Goal: Information Seeking & Learning: Learn about a topic

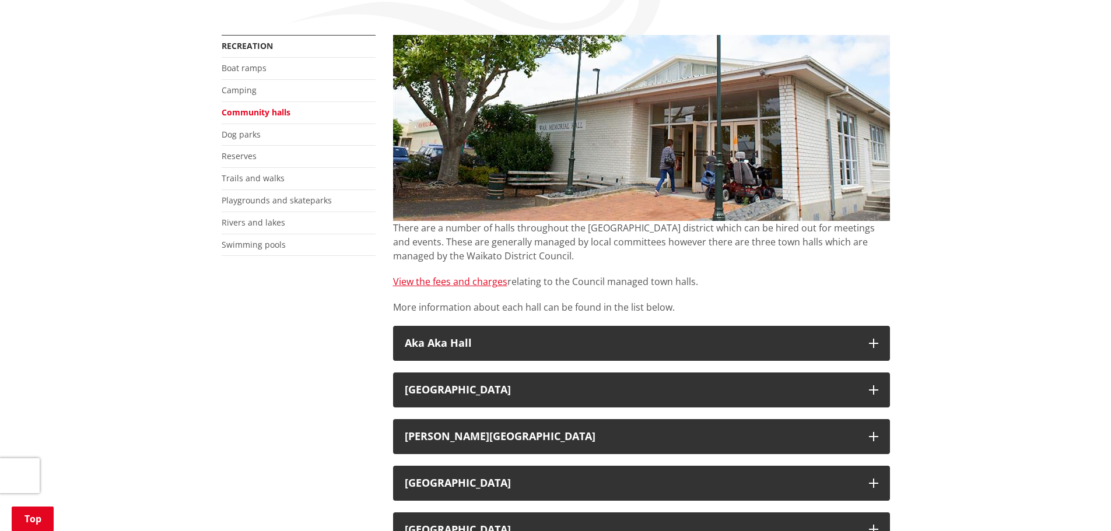
scroll to position [292, 0]
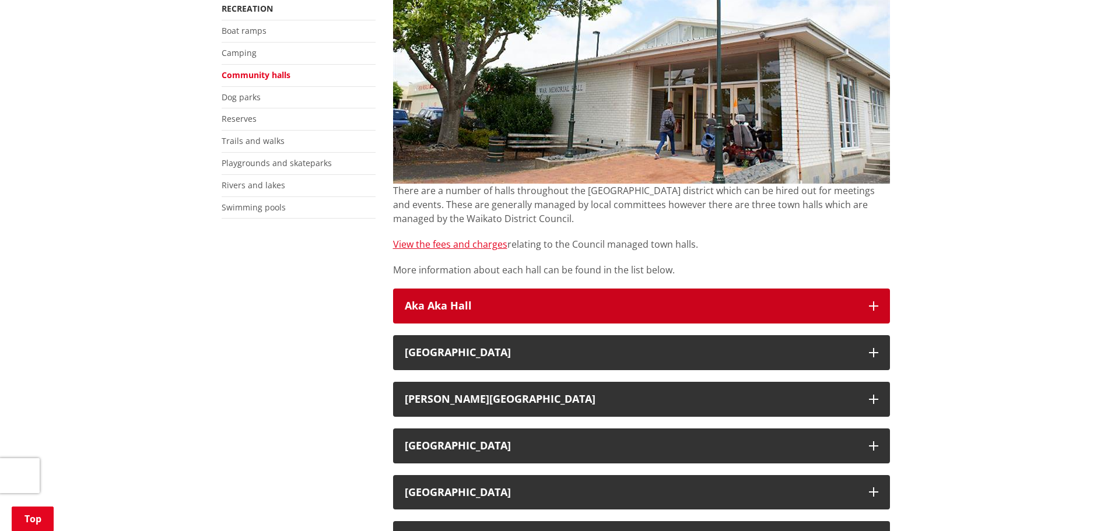
click at [504, 300] on h3 "Aka Aka Hall" at bounding box center [631, 306] width 452 height 12
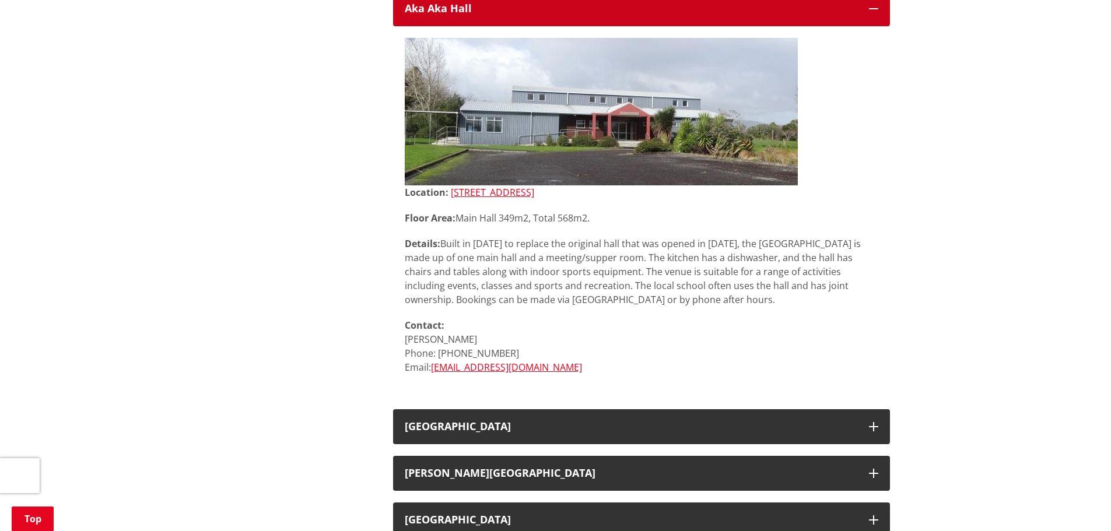
scroll to position [641, 0]
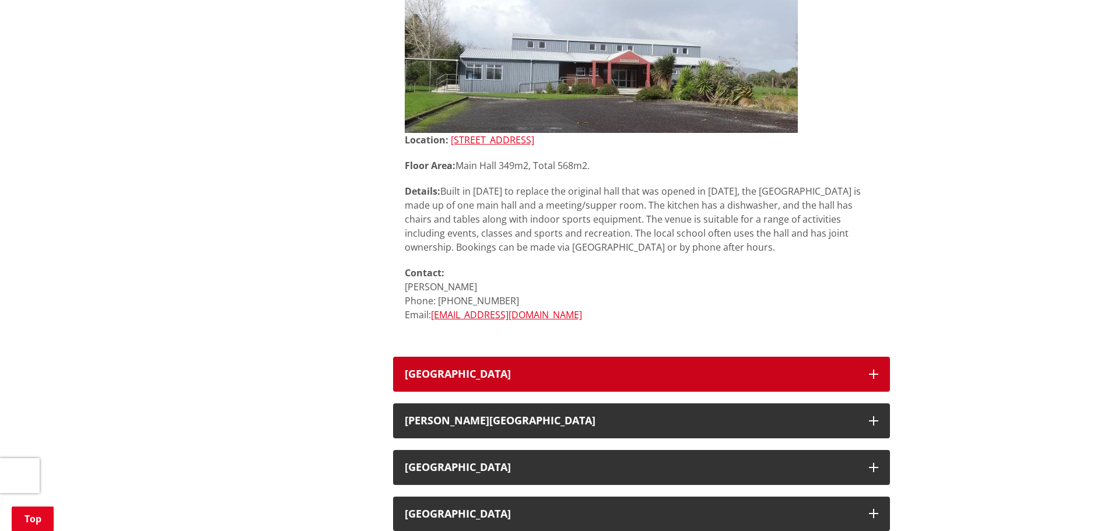
drag, startPoint x: 480, startPoint y: 341, endPoint x: 453, endPoint y: 334, distance: 27.7
click at [479, 357] on button "[GEOGRAPHIC_DATA]" at bounding box center [641, 374] width 497 height 35
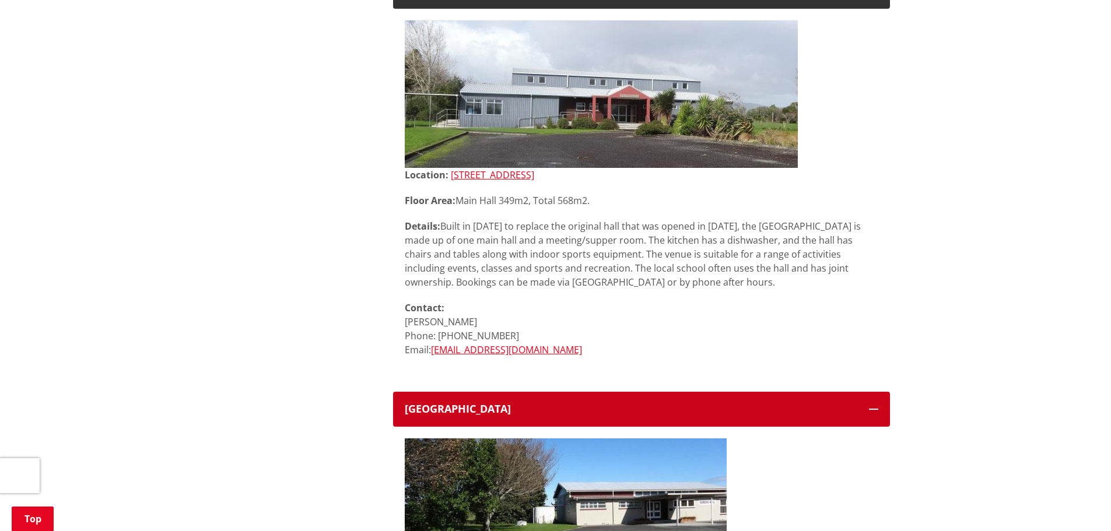
scroll to position [583, 0]
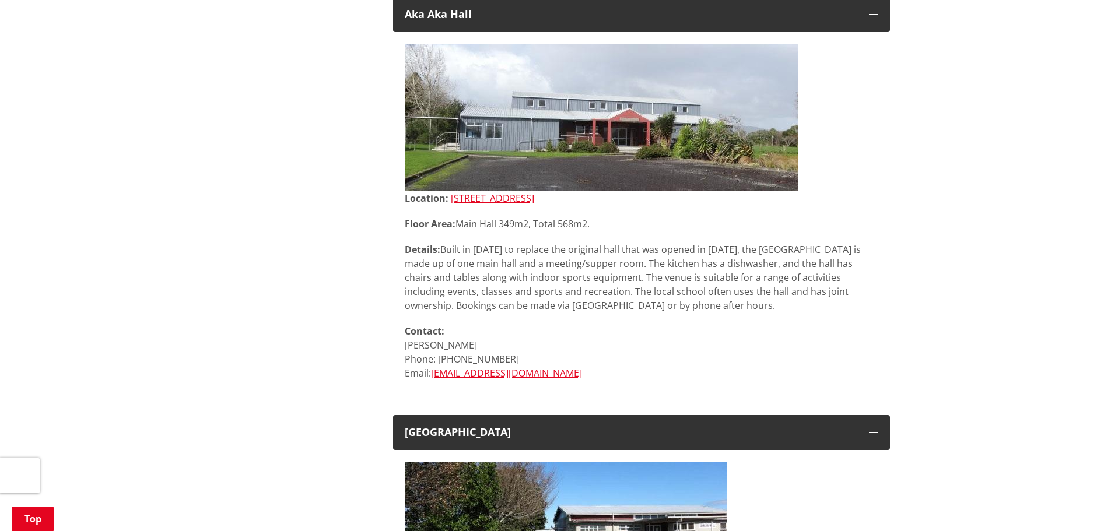
click at [513, 283] on p "Details: Built in 2002 to replace the original hall that was opened in 1912, th…" at bounding box center [641, 278] width 473 height 70
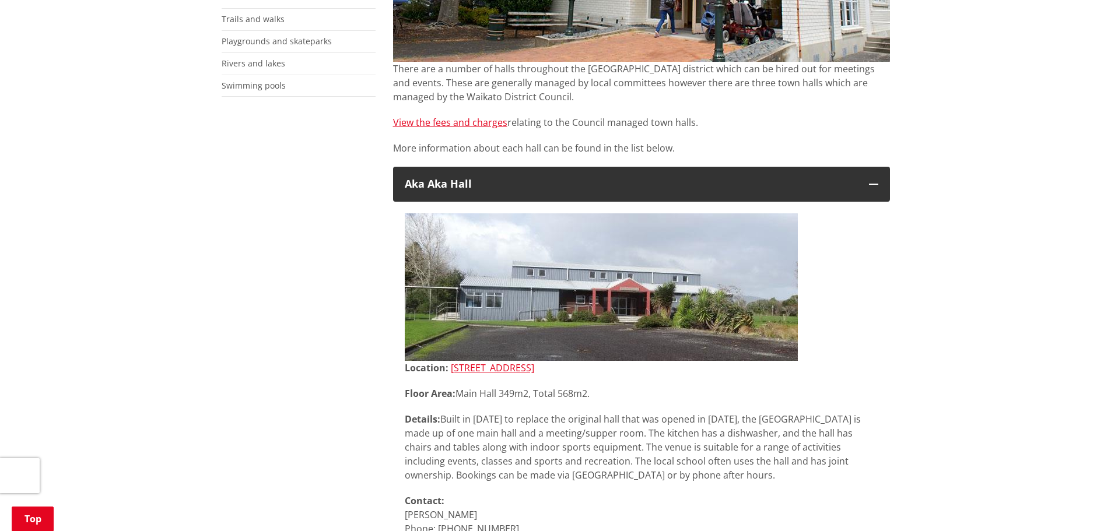
scroll to position [408, 0]
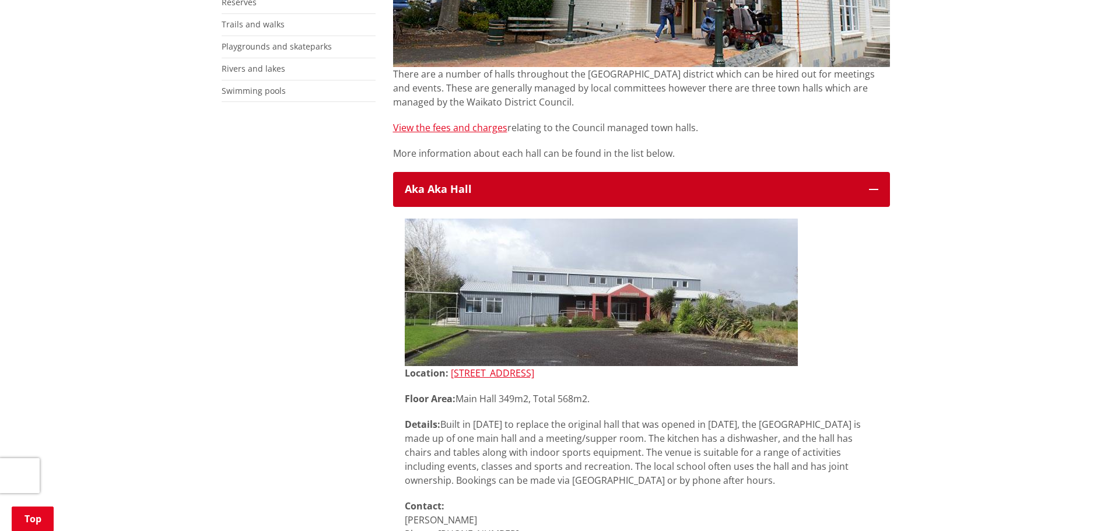
click at [450, 177] on button "Aka Aka Hall" at bounding box center [641, 189] width 497 height 35
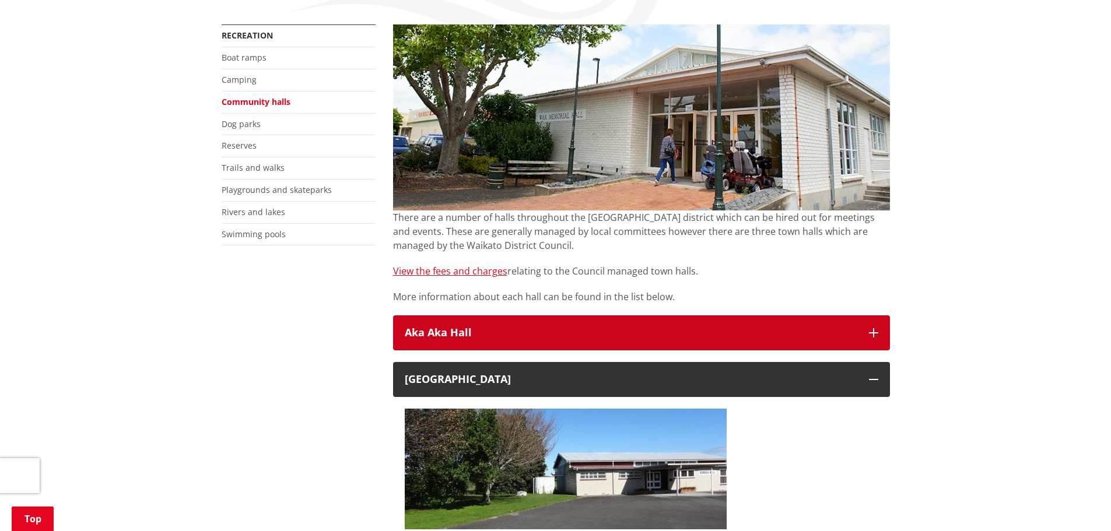
scroll to position [292, 0]
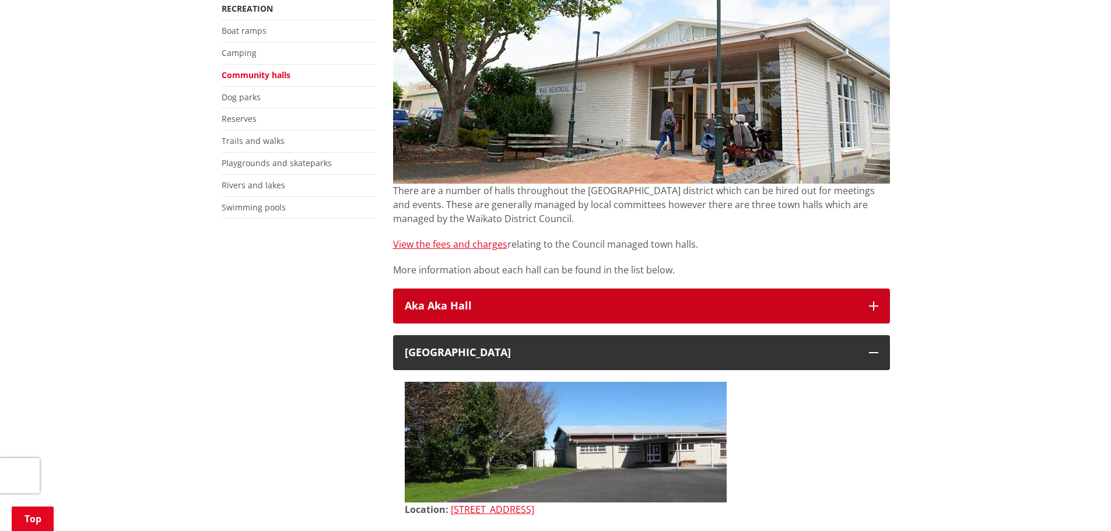
click at [468, 289] on button "Aka Aka Hall" at bounding box center [641, 306] width 497 height 35
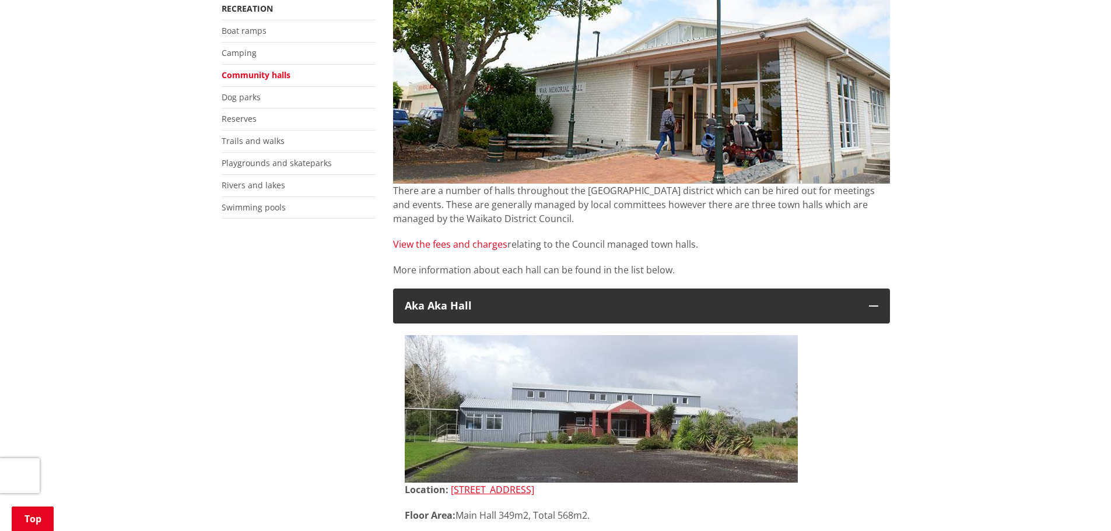
click at [439, 238] on link "View the fees and charges" at bounding box center [450, 244] width 114 height 13
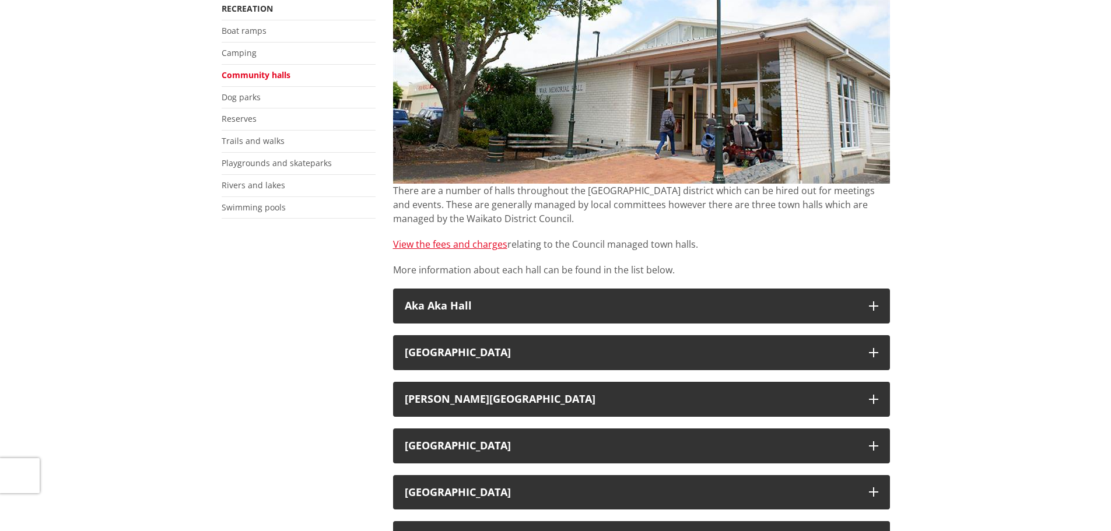
scroll to position [292, 0]
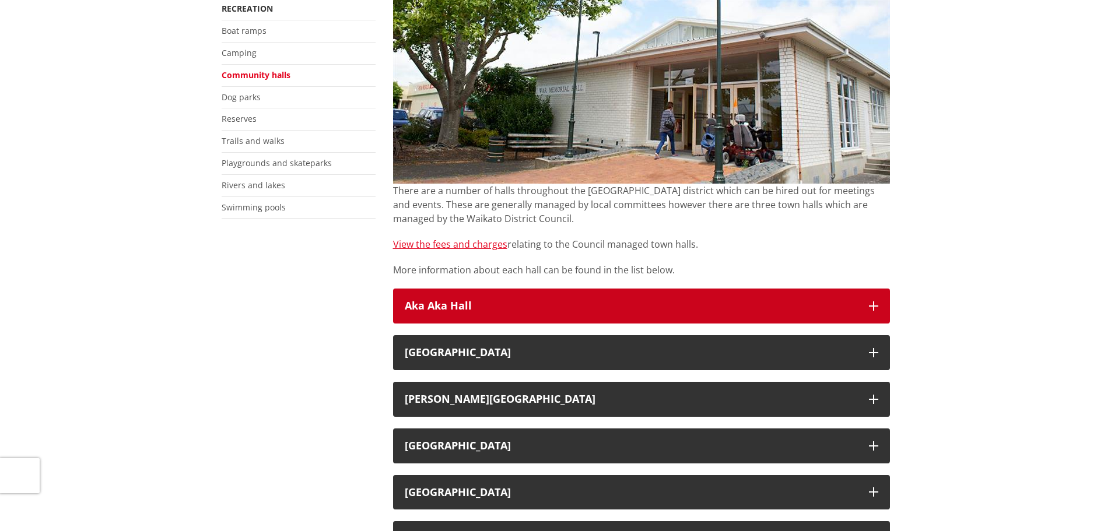
click at [504, 289] on button "Aka Aka Hall" at bounding box center [641, 306] width 497 height 35
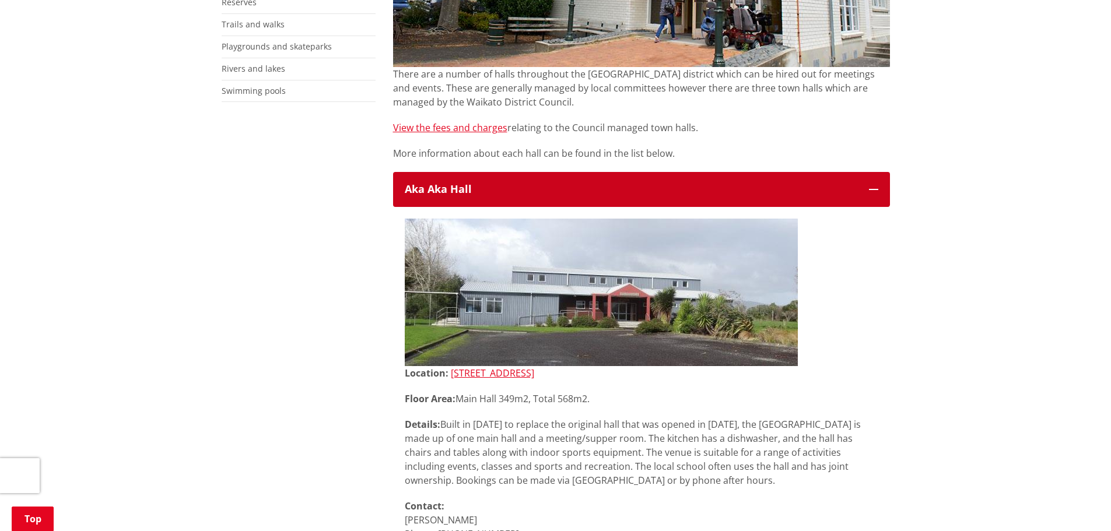
scroll to position [466, 0]
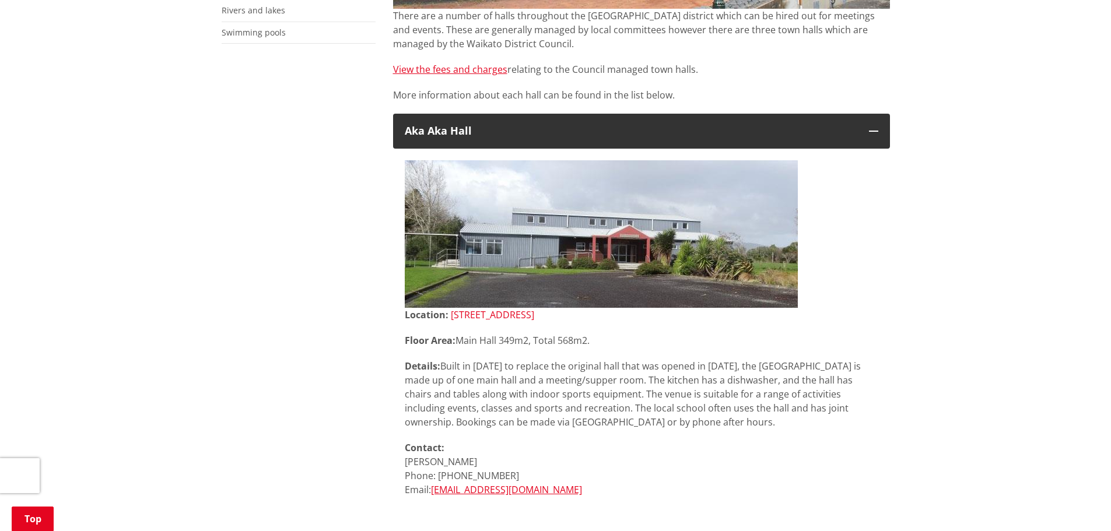
click at [485, 308] on link "[STREET_ADDRESS]" at bounding box center [492, 314] width 83 height 13
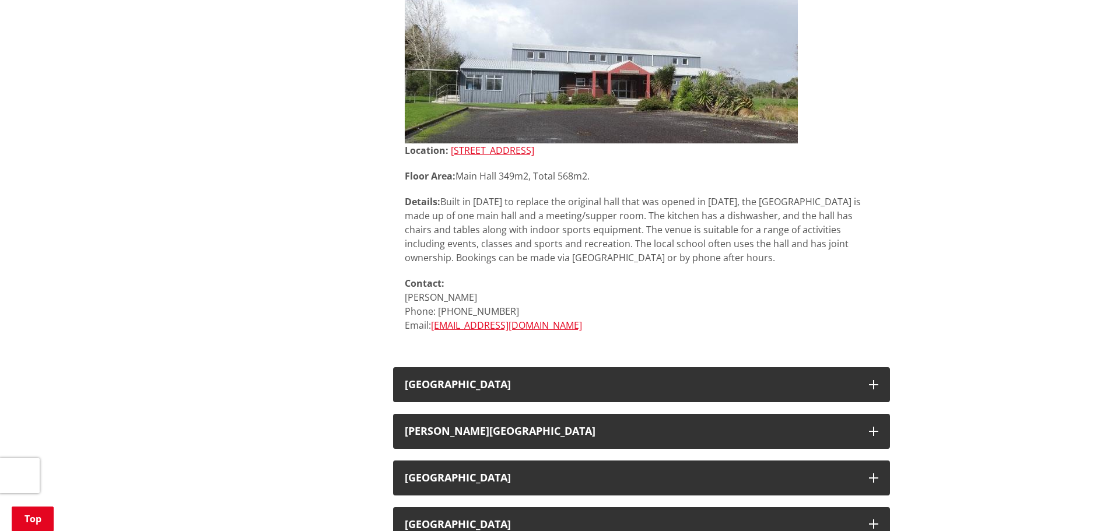
scroll to position [641, 0]
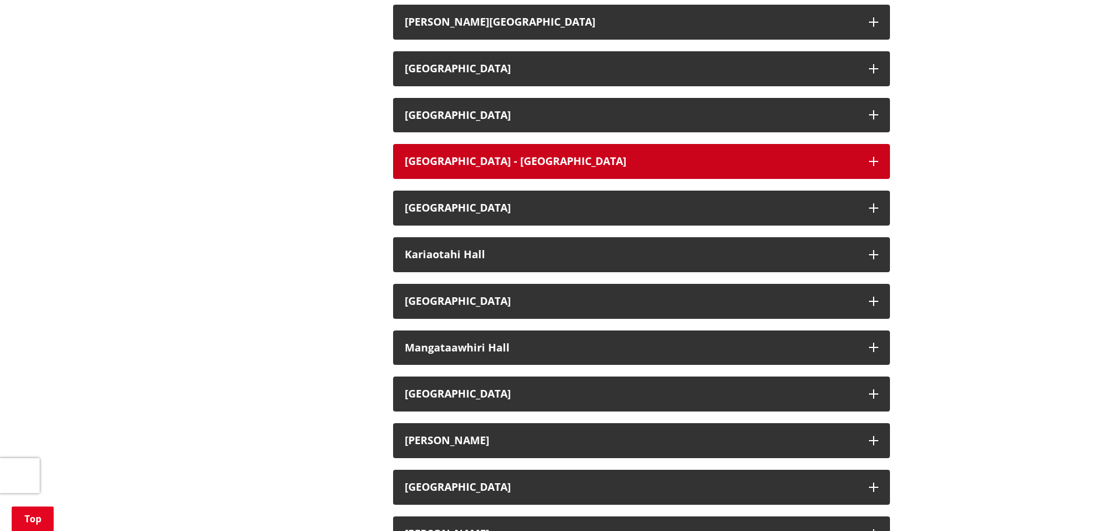
scroll to position [525, 0]
